Goal: Transaction & Acquisition: Purchase product/service

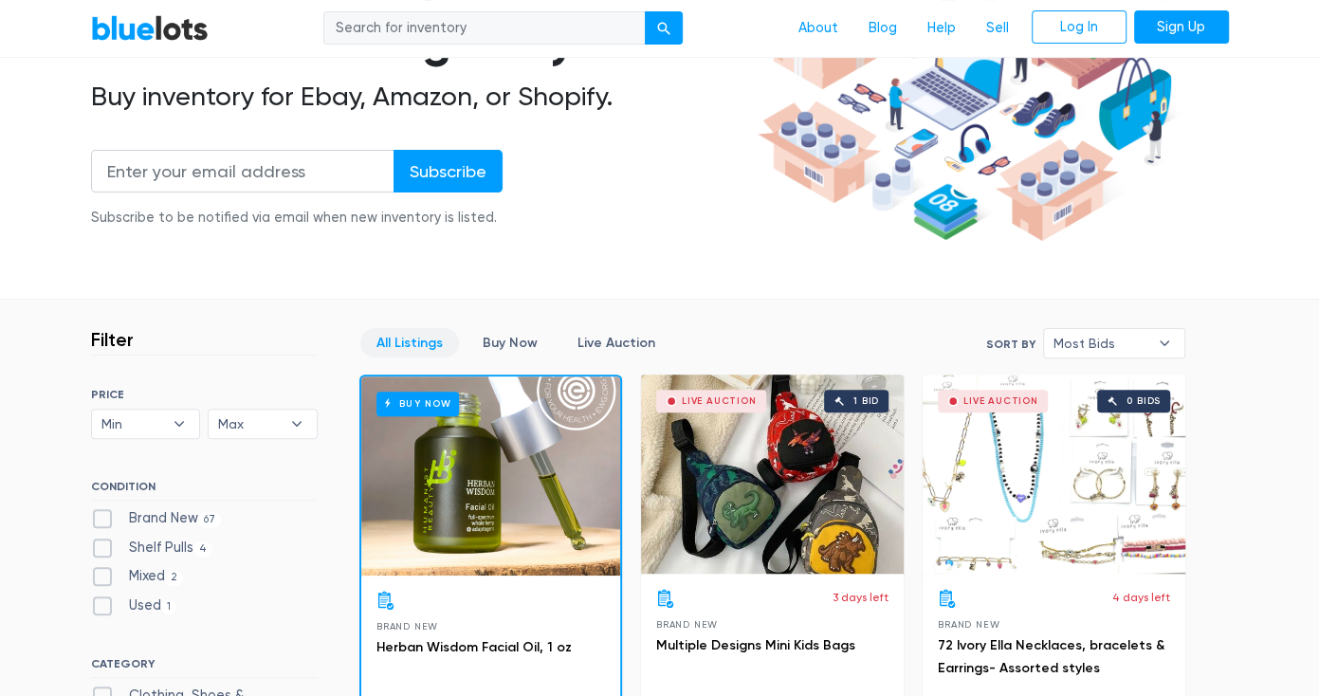
scroll to position [316, 0]
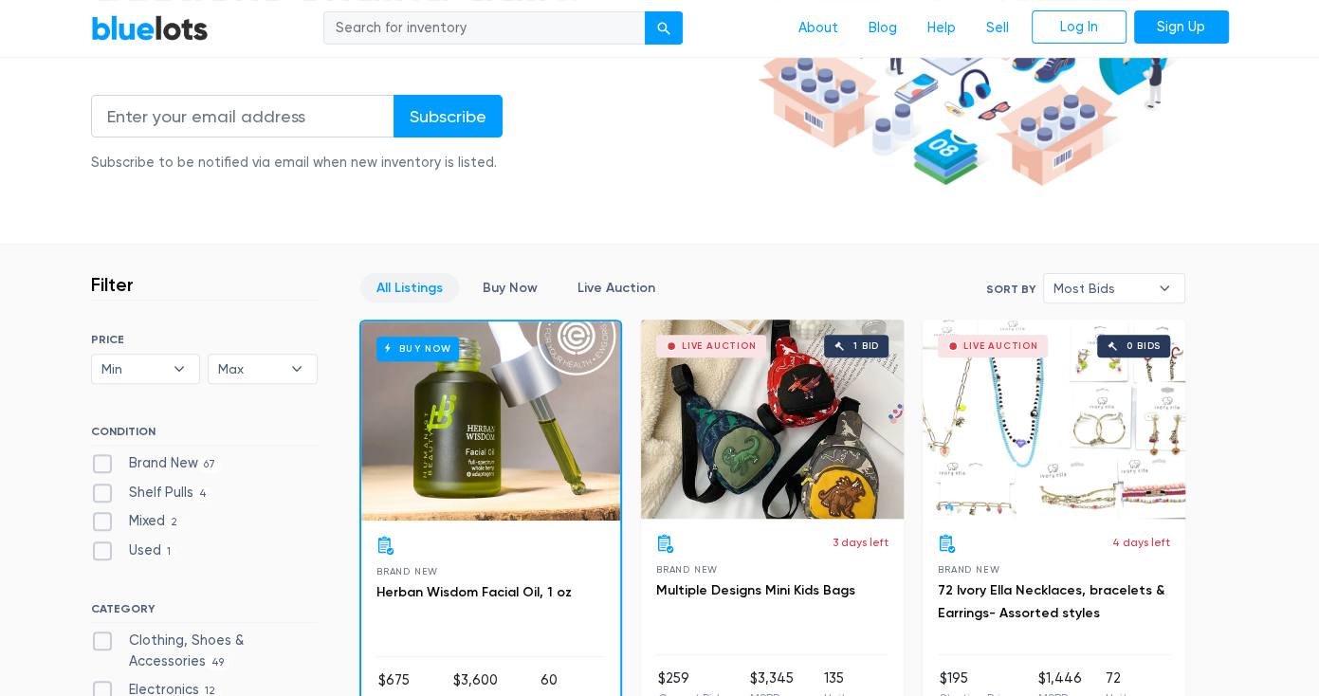
click at [101, 490] on label "Shelf Pulls 4" at bounding box center [152, 492] width 122 height 21
click at [101, 490] on Pulls"] "Shelf Pulls 4" at bounding box center [97, 488] width 12 height 12
checkbox Pulls"] "true"
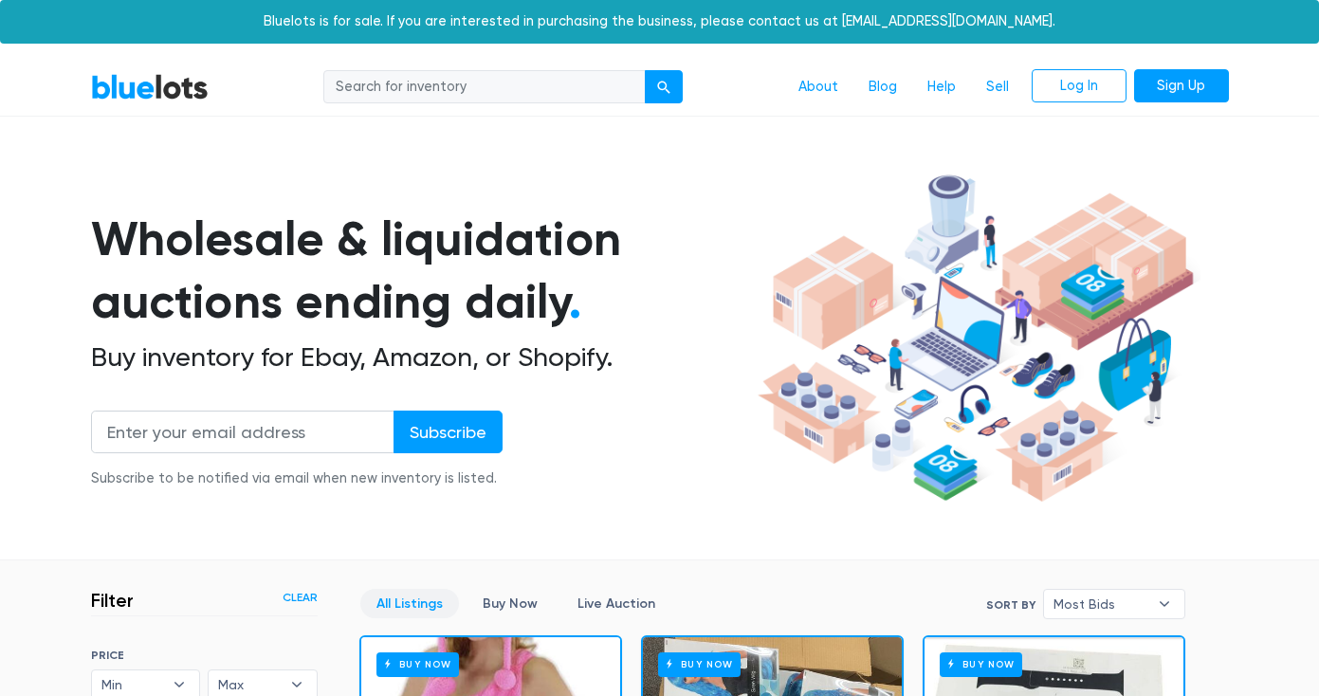
scroll to position [509, 0]
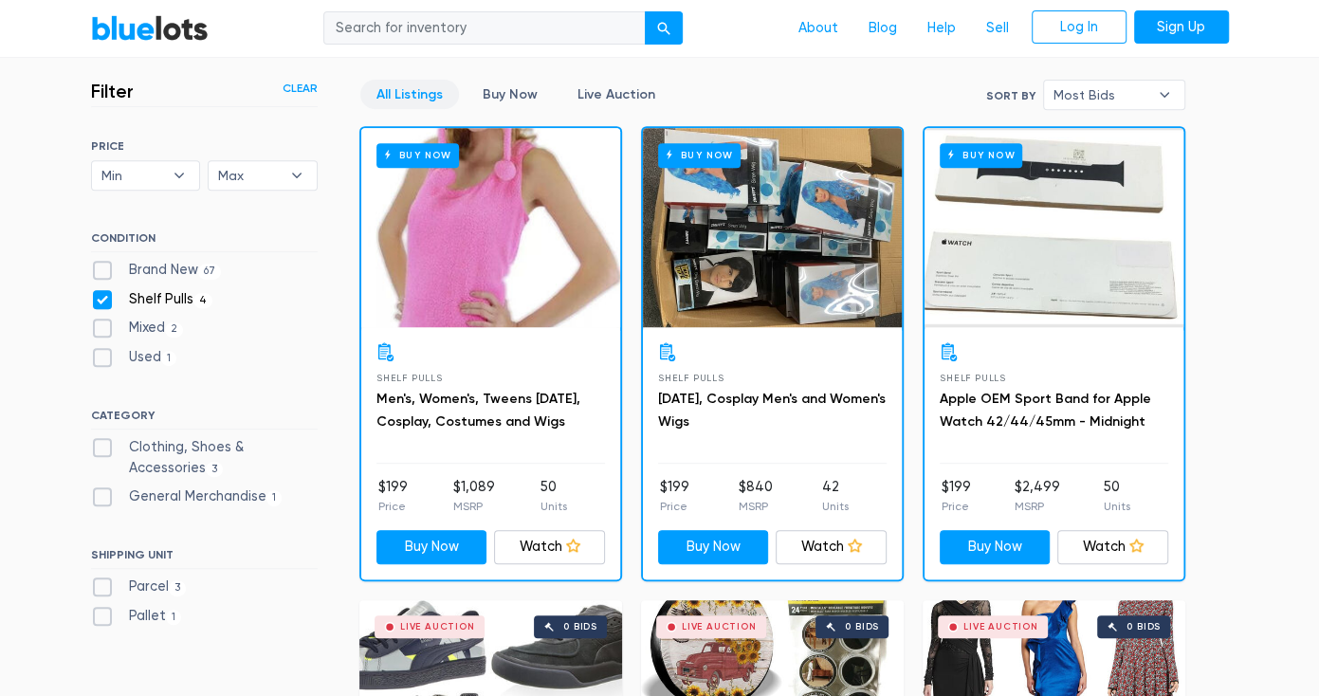
click at [97, 263] on label "Brand New 67" at bounding box center [156, 270] width 131 height 21
click at [97, 263] on New"] "Brand New 67" at bounding box center [97, 266] width 12 height 12
checkbox New"] "true"
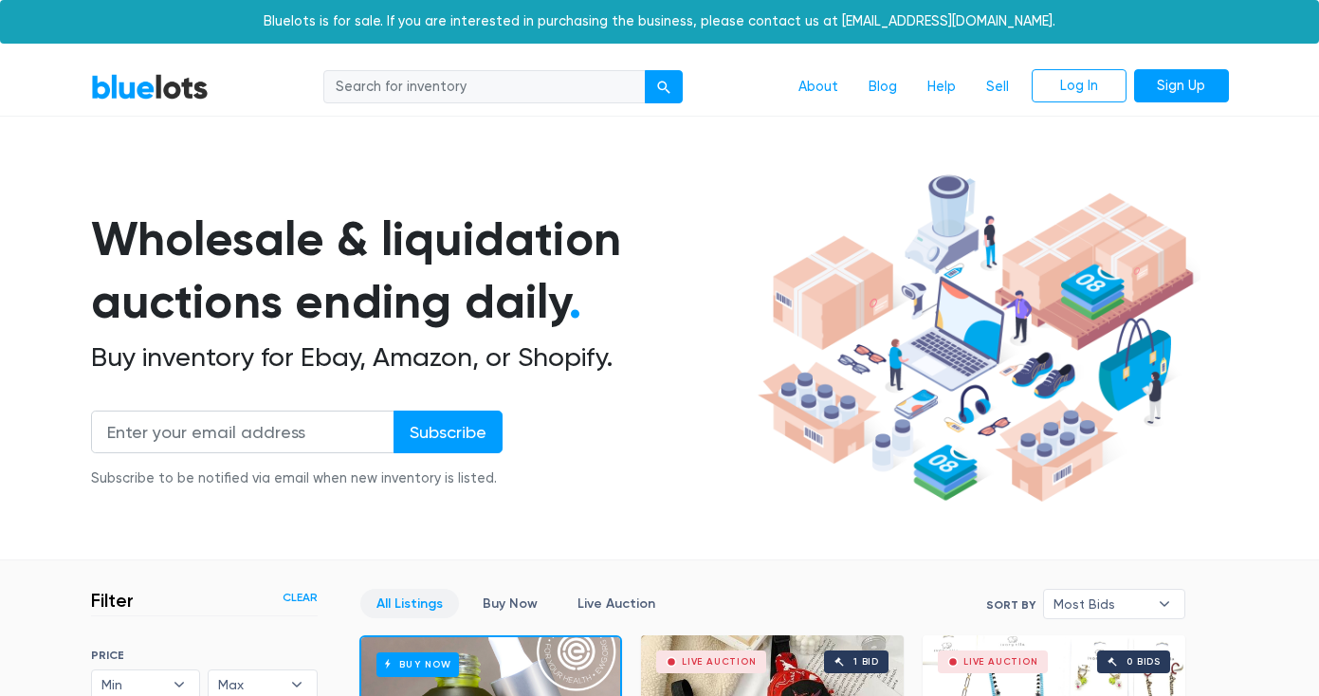
scroll to position [509, 0]
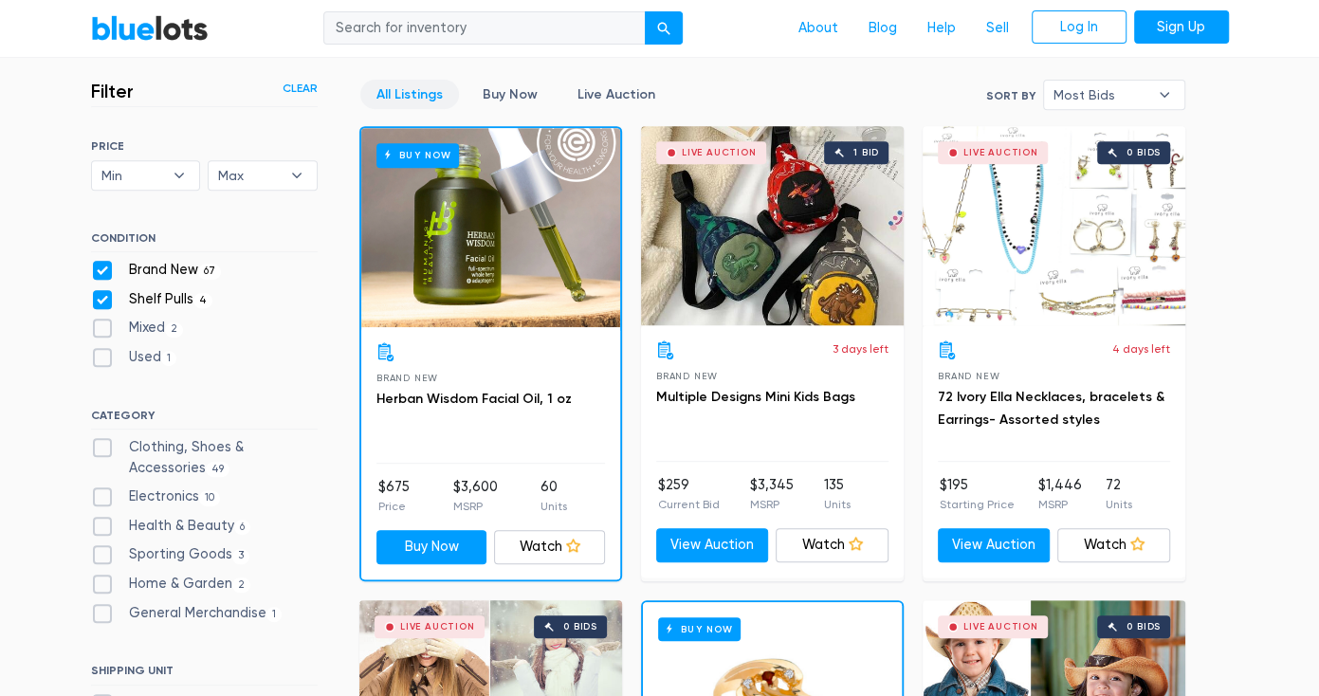
click at [107, 518] on label "Health & Beauty 6" at bounding box center [171, 526] width 160 height 21
click at [103, 518] on Beauty"] "Health & Beauty 6" at bounding box center [97, 522] width 12 height 12
checkbox Beauty"] "true"
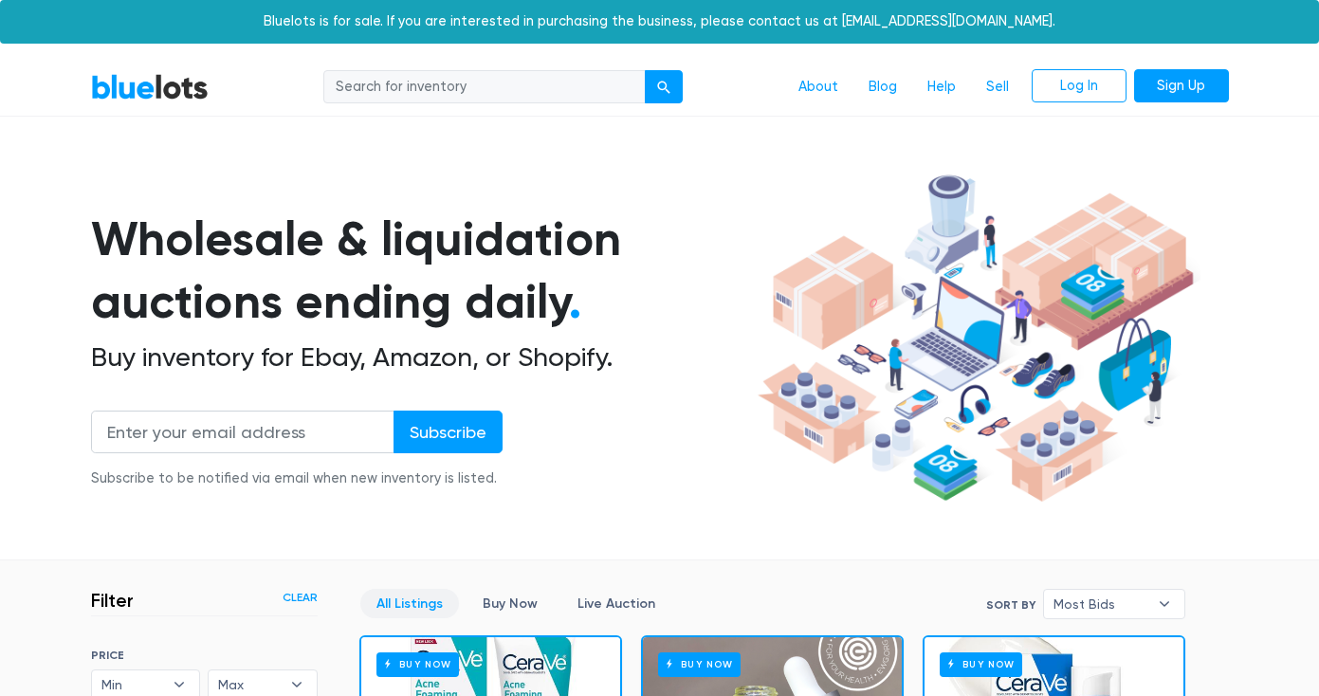
scroll to position [509, 0]
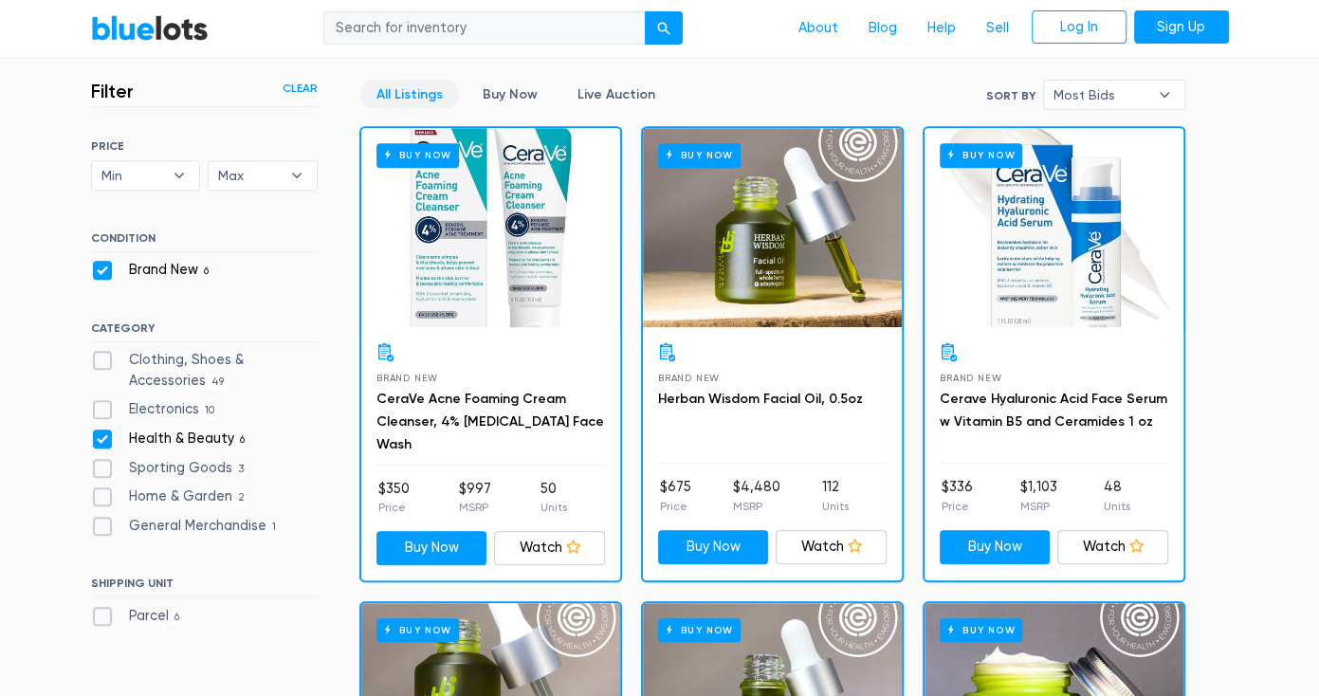
click at [100, 358] on label "Clothing, Shoes & Accessories 49" at bounding box center [204, 370] width 227 height 41
click at [100, 358] on Accessories"] "Clothing, Shoes & Accessories 49" at bounding box center [97, 356] width 12 height 12
checkbox Accessories"] "true"
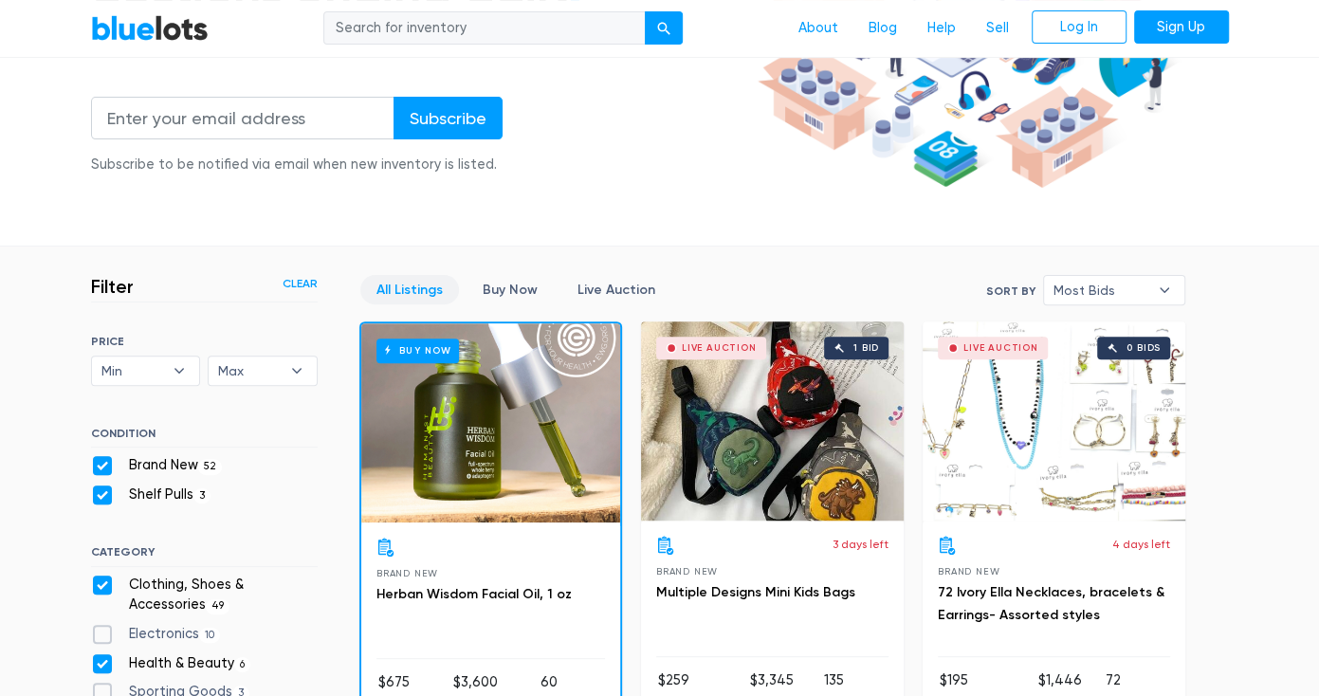
scroll to position [319, 0]
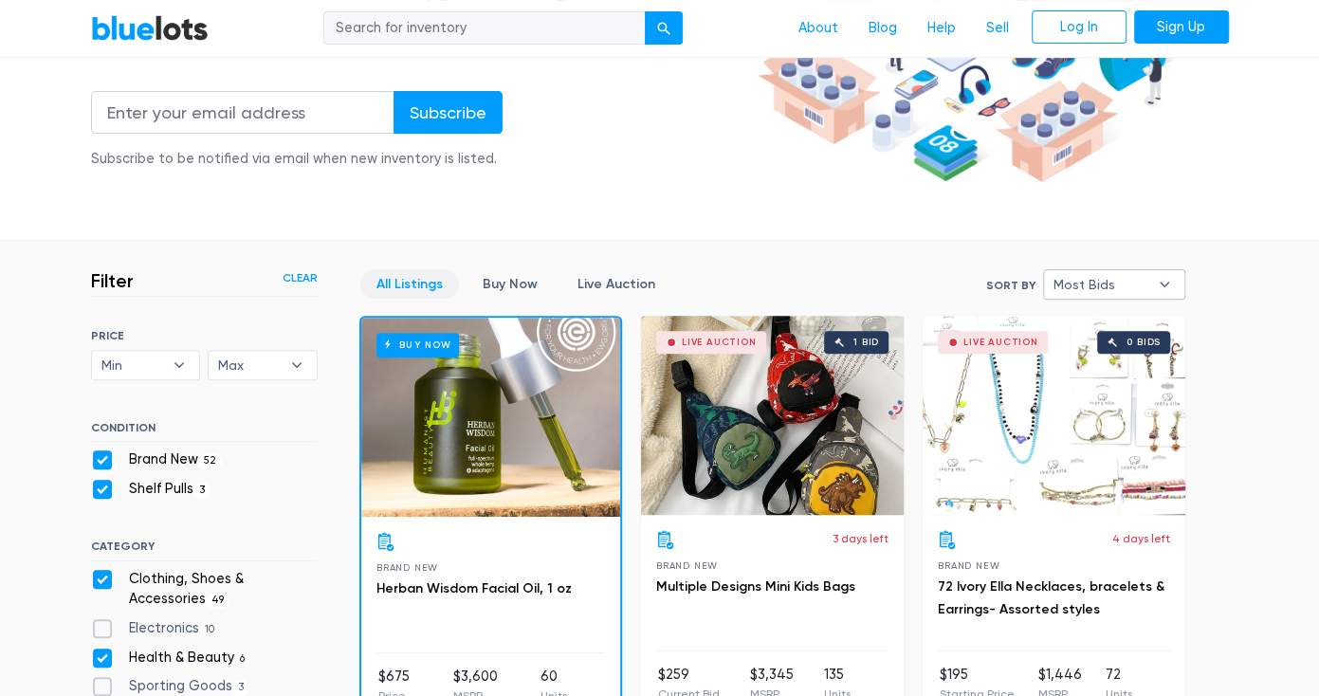
click at [1162, 290] on b "▾" at bounding box center [1164, 284] width 40 height 28
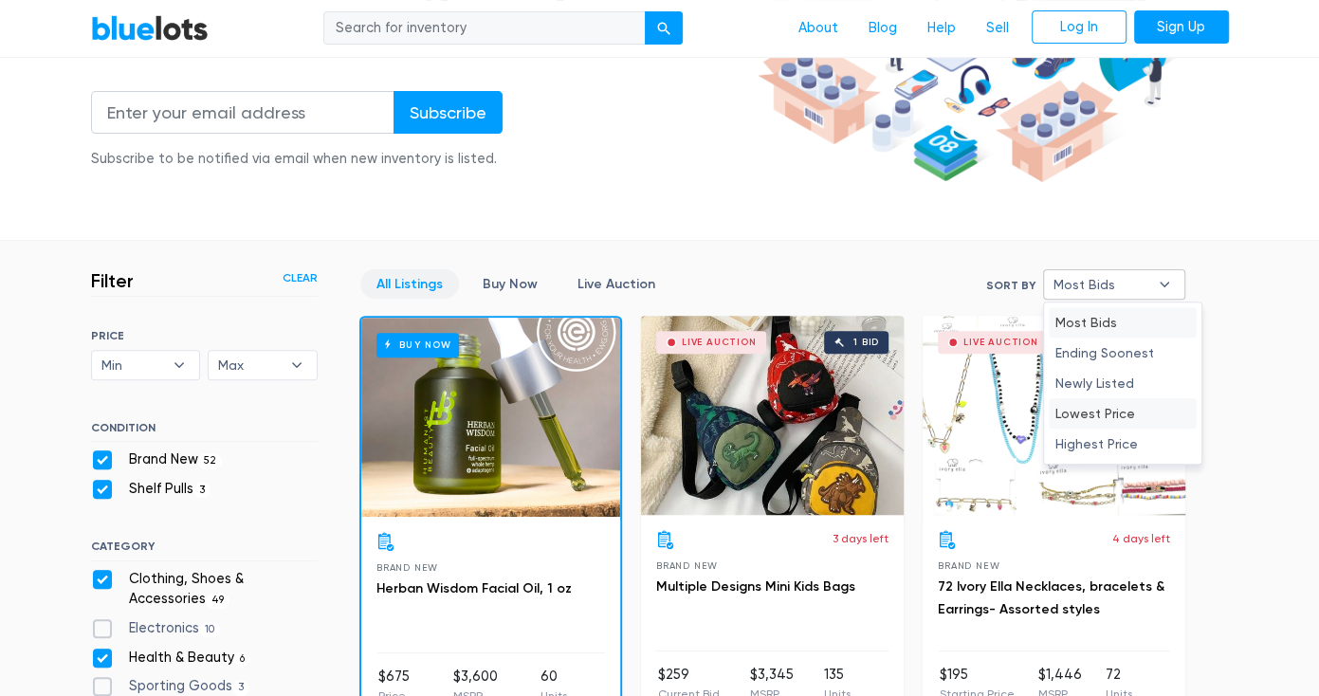
click at [1101, 409] on li "Lowest Price" at bounding box center [1122, 413] width 148 height 30
select select "lowest_price"
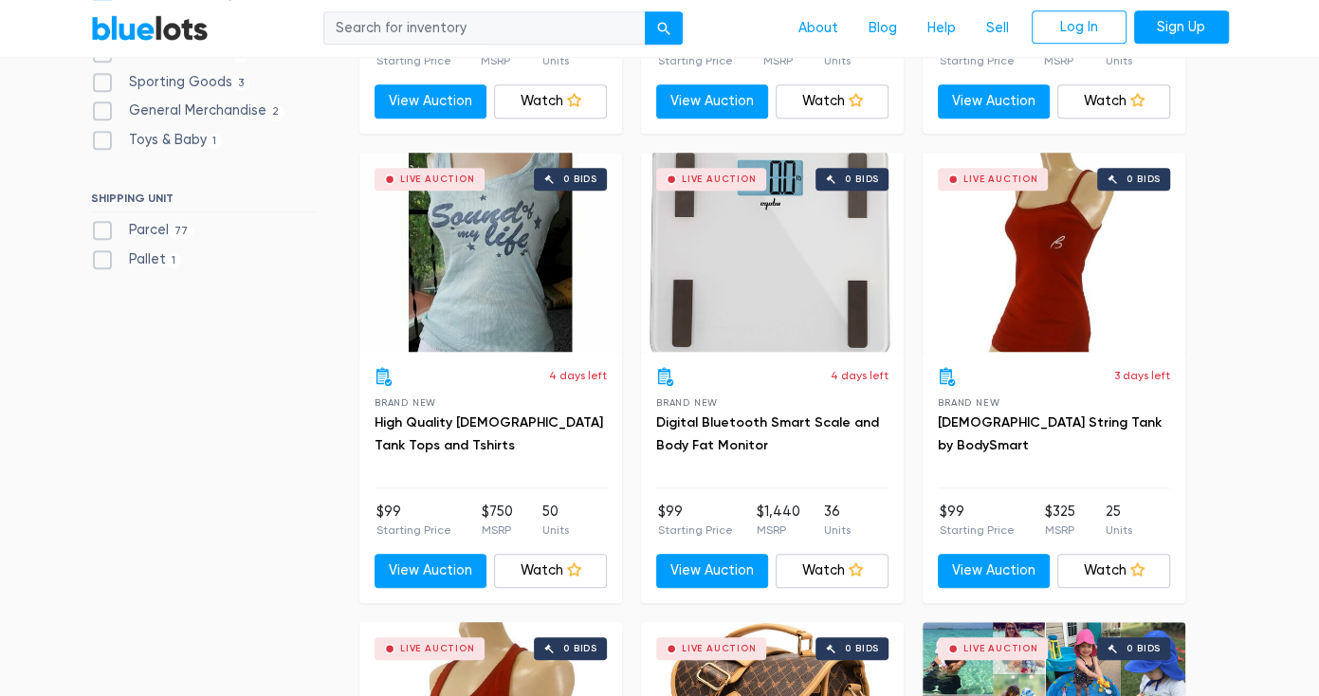
scroll to position [952, 0]
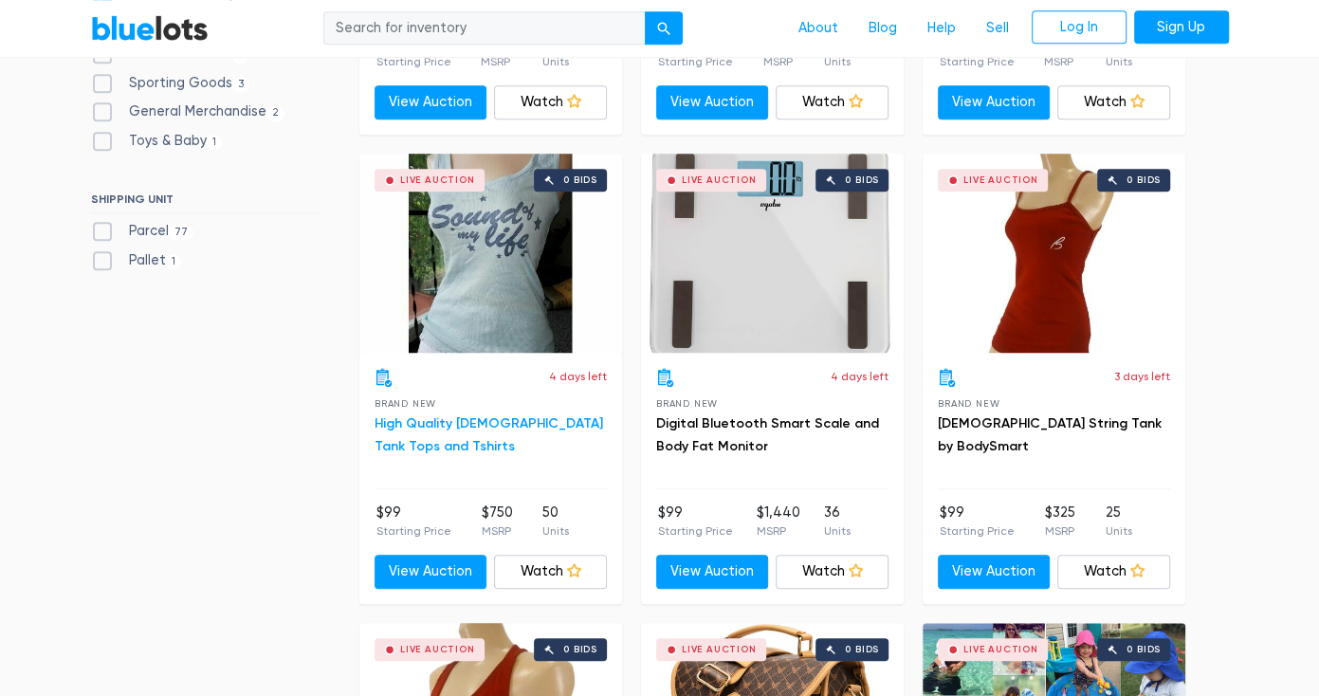
click at [551, 417] on link "High Quality [DEMOGRAPHIC_DATA] Tank Tops and Tshirts" at bounding box center [488, 434] width 228 height 39
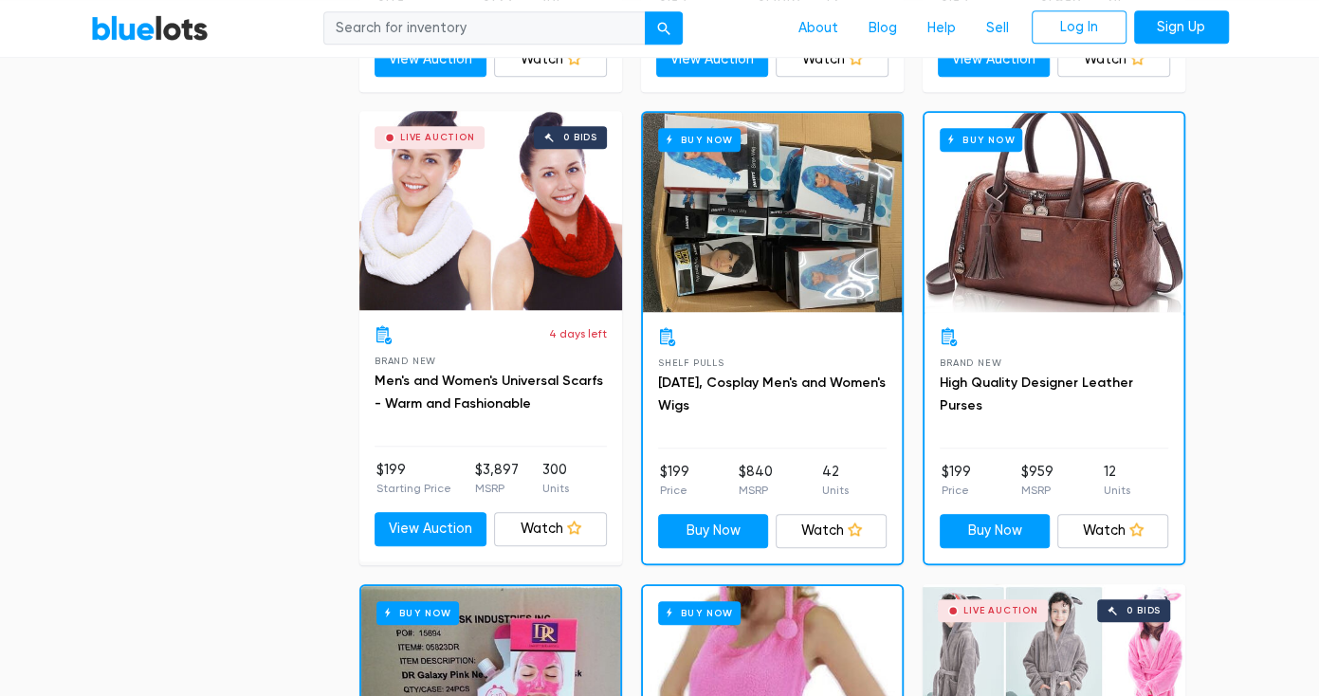
scroll to position [5691, 0]
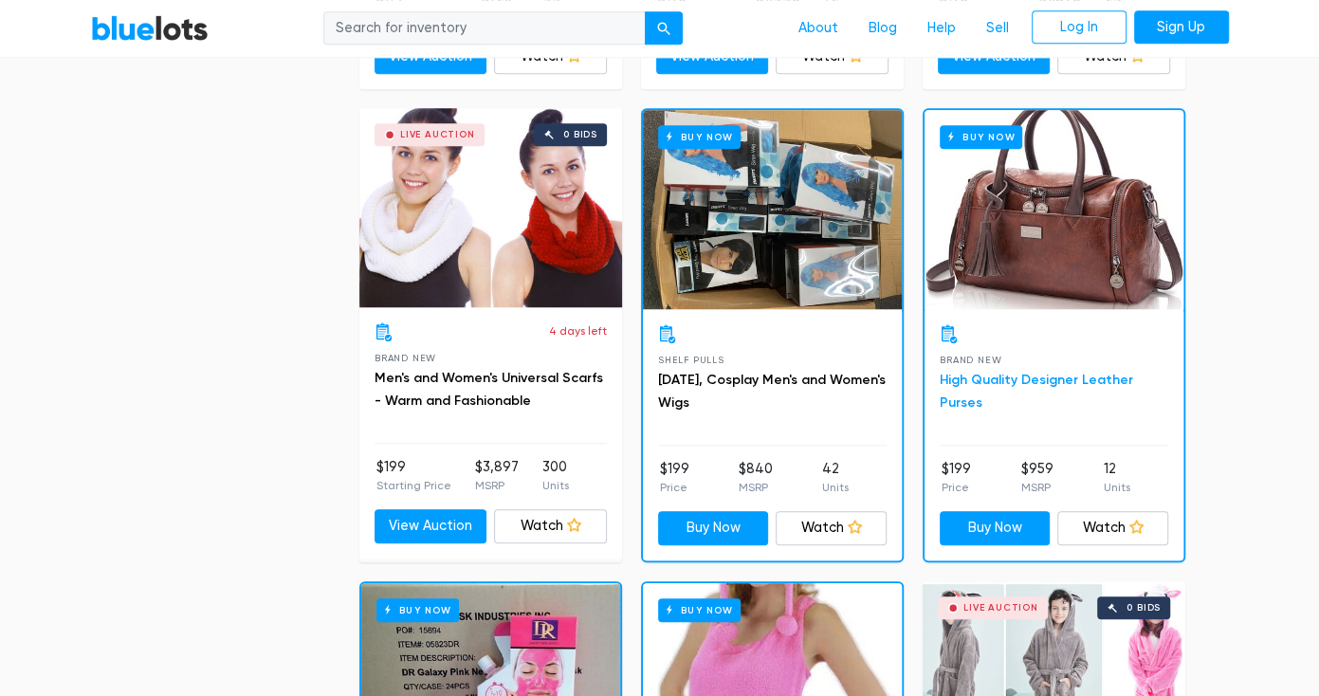
click at [1064, 372] on link "High Quality Designer Leather Purses" at bounding box center [1035, 391] width 193 height 39
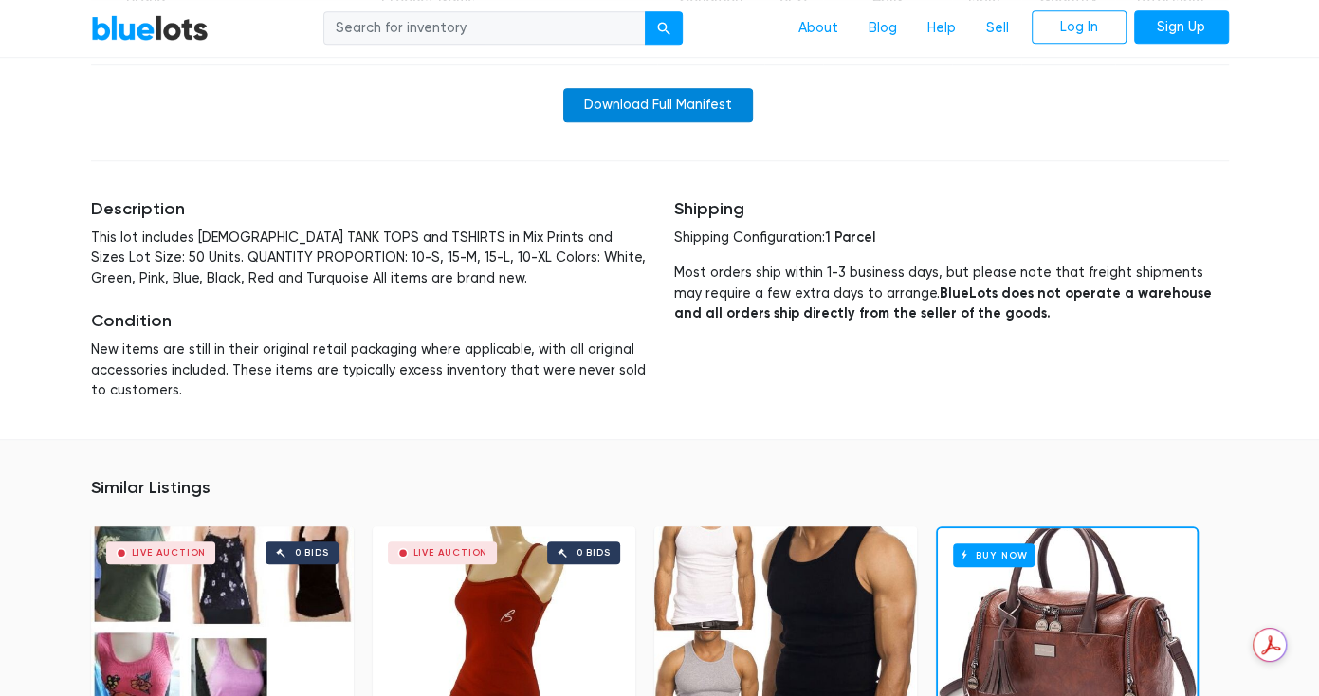
scroll to position [1010, 0]
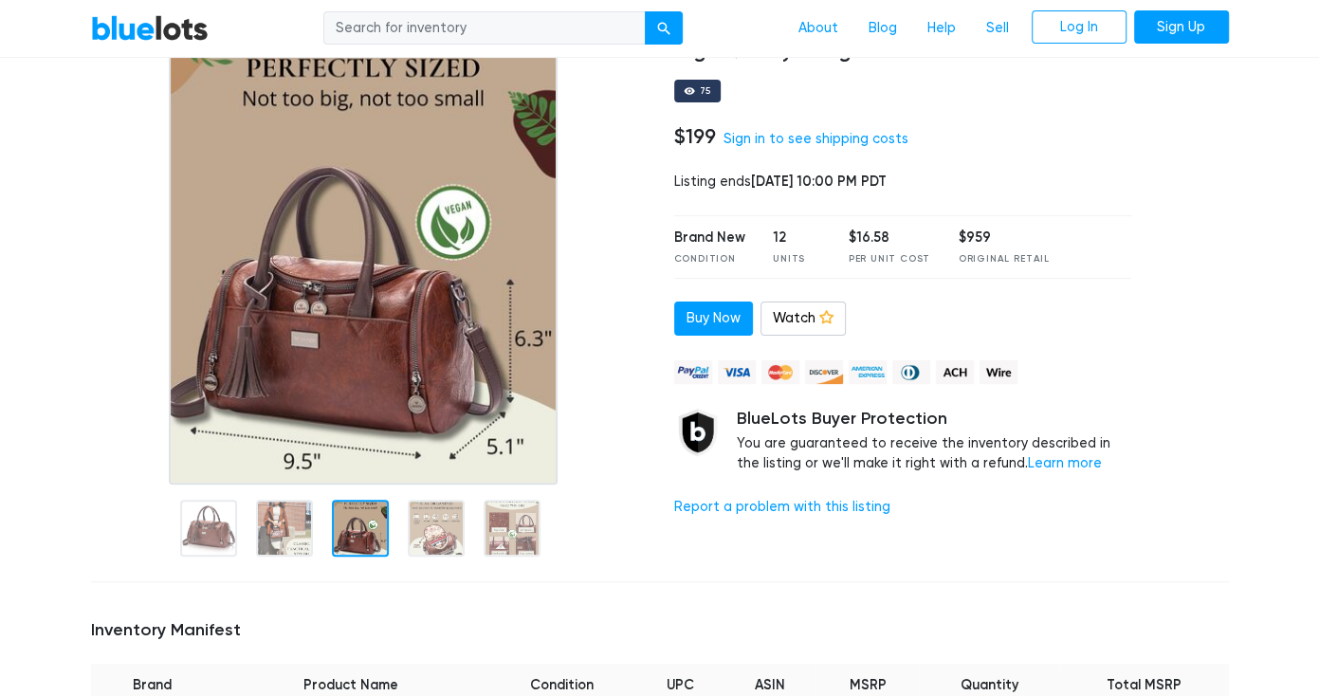
scroll to position [126, 0]
